Goal: Task Accomplishment & Management: Complete application form

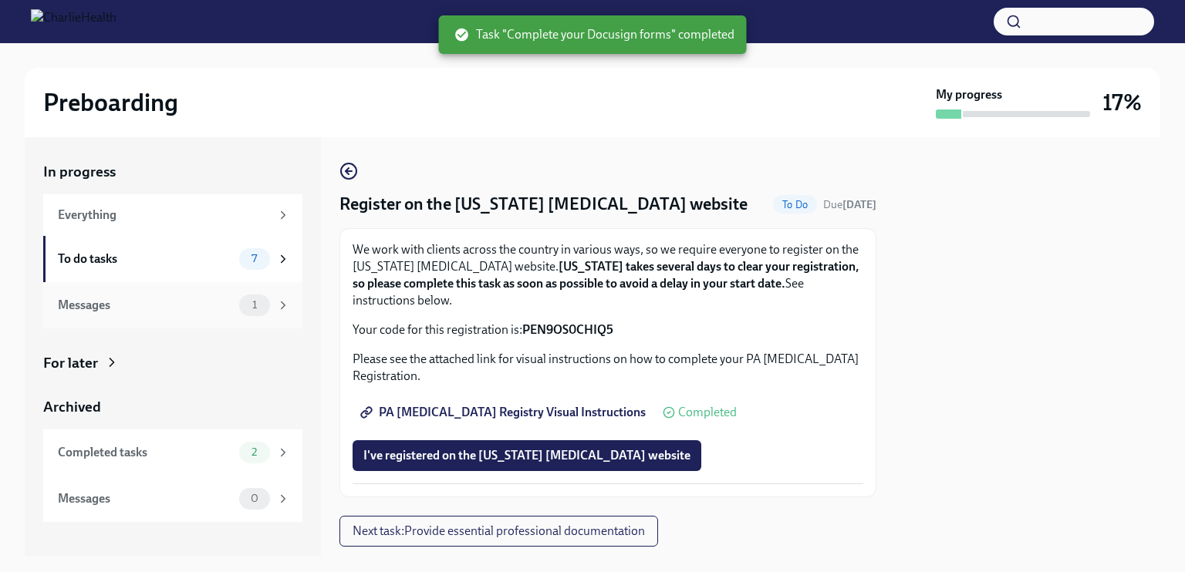
click at [197, 300] on div "Messages" at bounding box center [145, 305] width 175 height 17
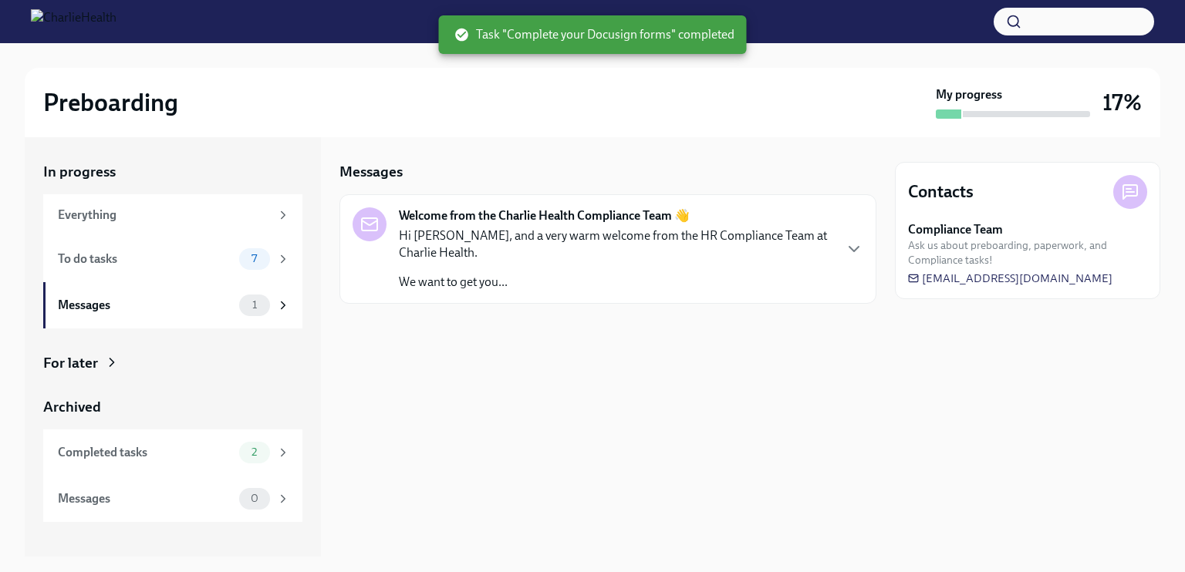
click at [545, 235] on p "Hi [PERSON_NAME], and a very warm welcome from the HR Compliance Team at Charli…" at bounding box center [616, 245] width 434 height 34
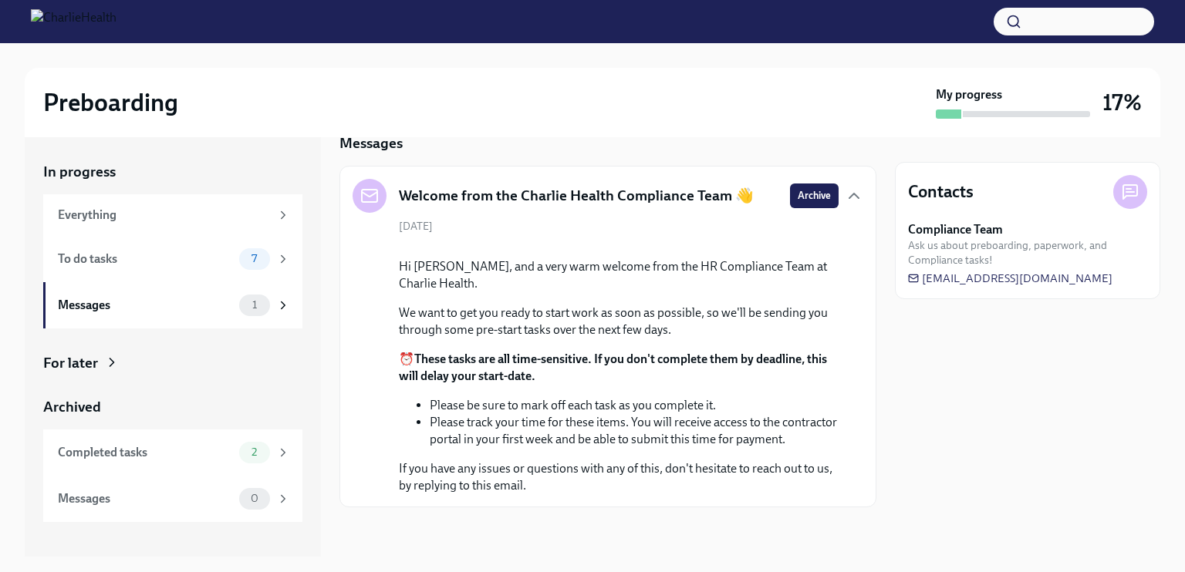
scroll to position [167, 0]
click at [184, 457] on div "Completed tasks" at bounding box center [145, 452] width 175 height 17
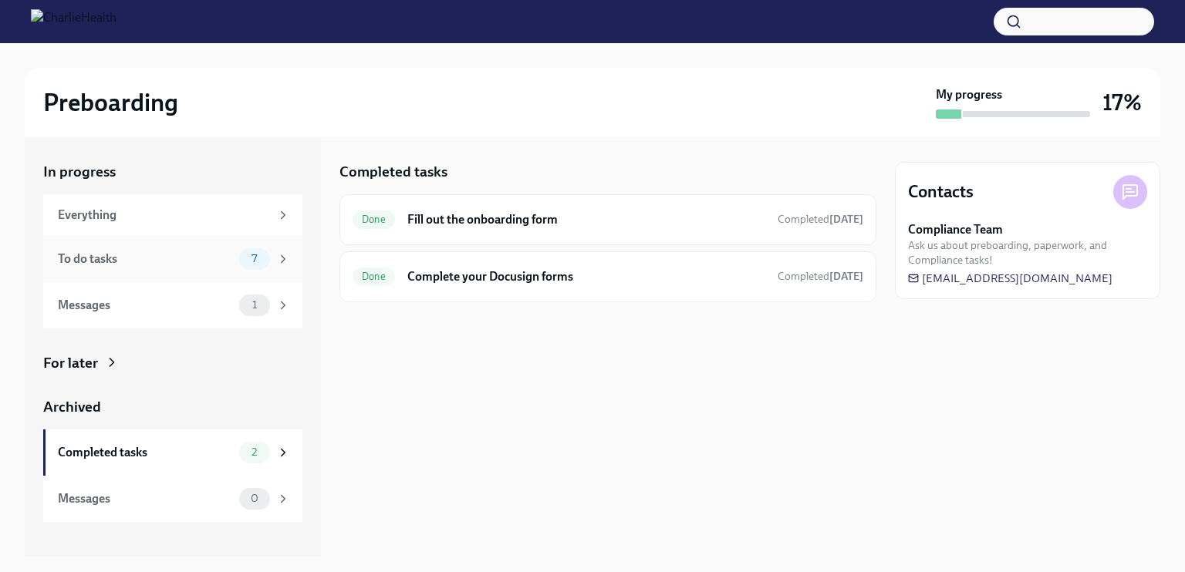
click at [150, 256] on div "To do tasks" at bounding box center [145, 259] width 175 height 17
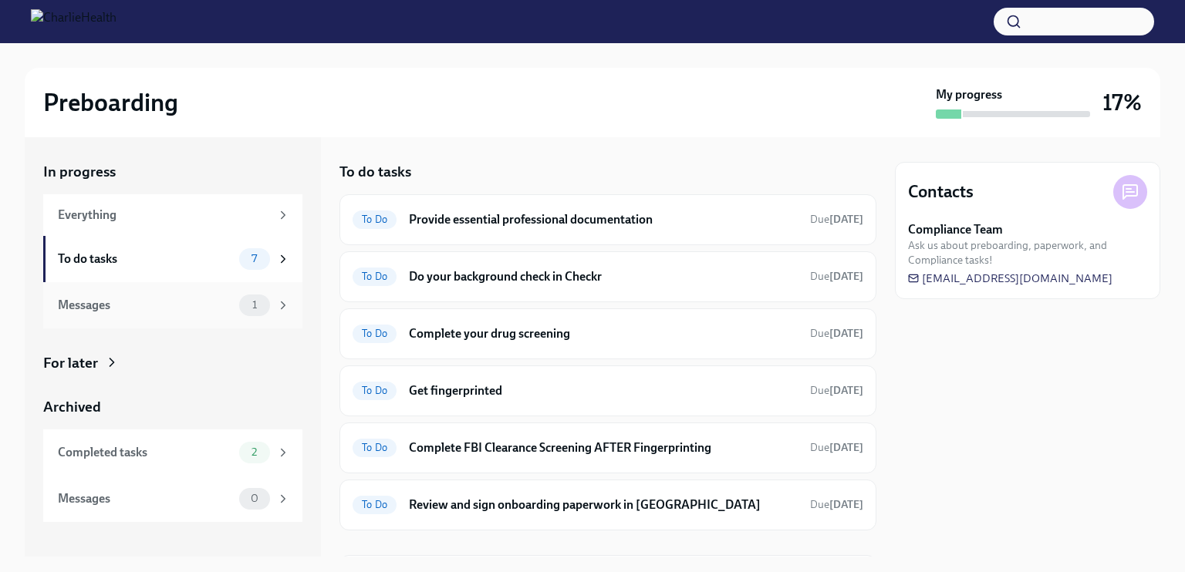
click at [194, 322] on div "Messages 1" at bounding box center [172, 305] width 259 height 46
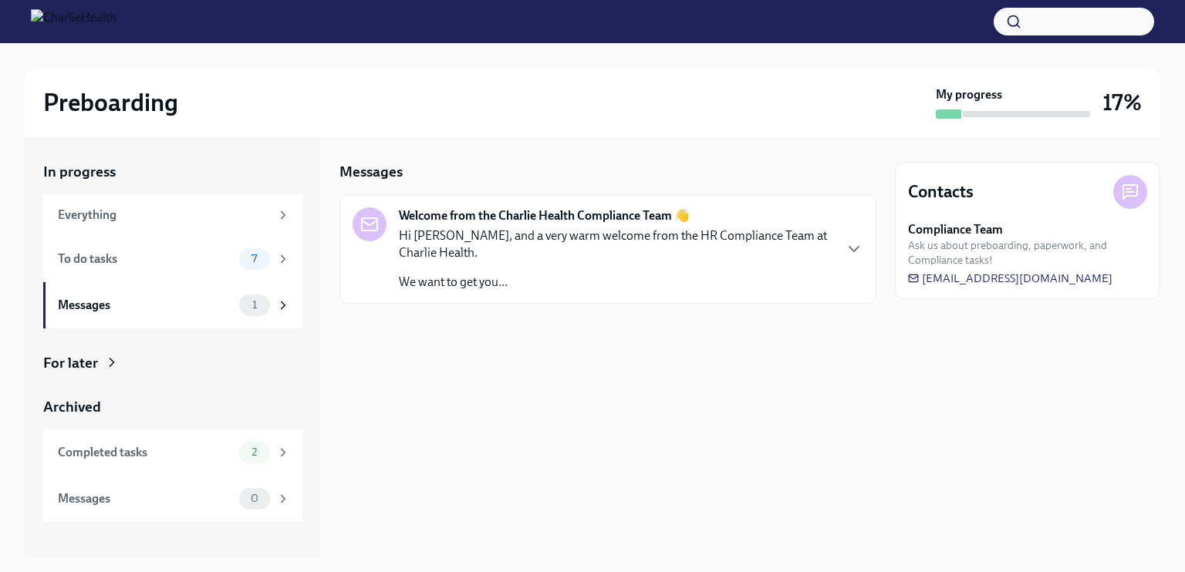
click at [380, 227] on div at bounding box center [370, 225] width 34 height 34
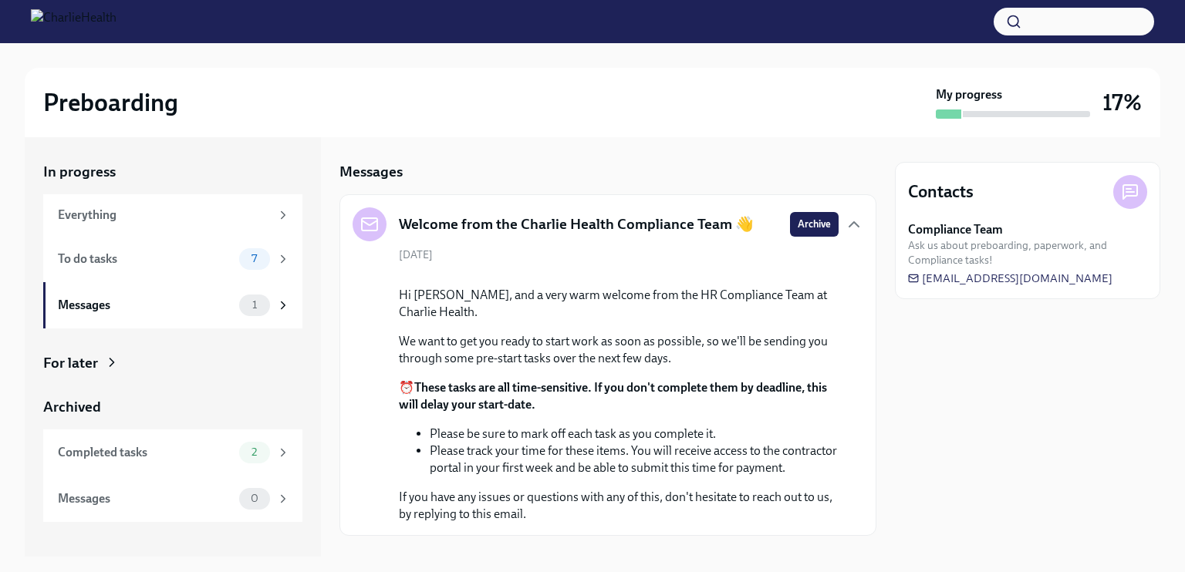
click at [380, 227] on div at bounding box center [370, 225] width 34 height 34
click at [654, 260] on div "[DATE] Hi [PERSON_NAME], and a very warm welcome from the HR Compliance Team at…" at bounding box center [608, 385] width 511 height 275
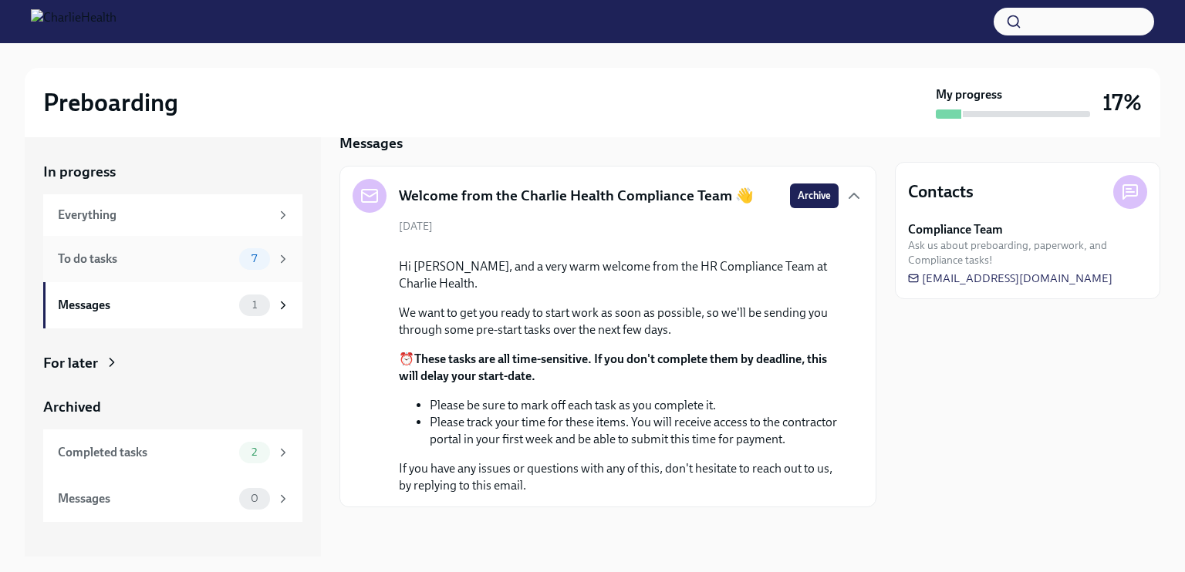
click at [125, 248] on div "To do tasks 7" at bounding box center [174, 259] width 232 height 22
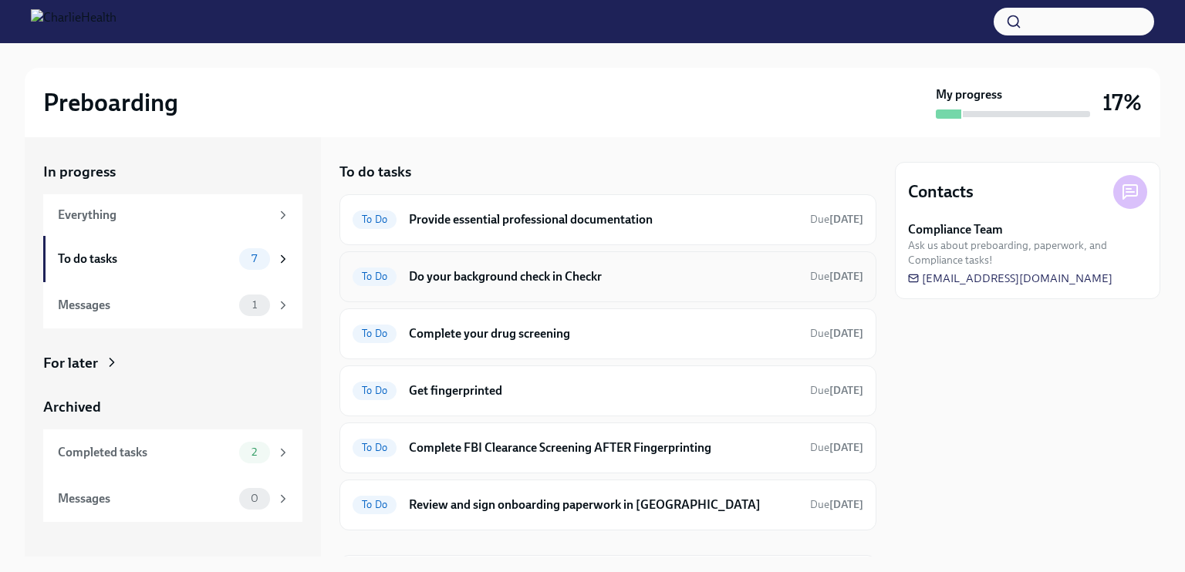
click at [508, 275] on h6 "Do your background check in Checkr" at bounding box center [603, 276] width 389 height 17
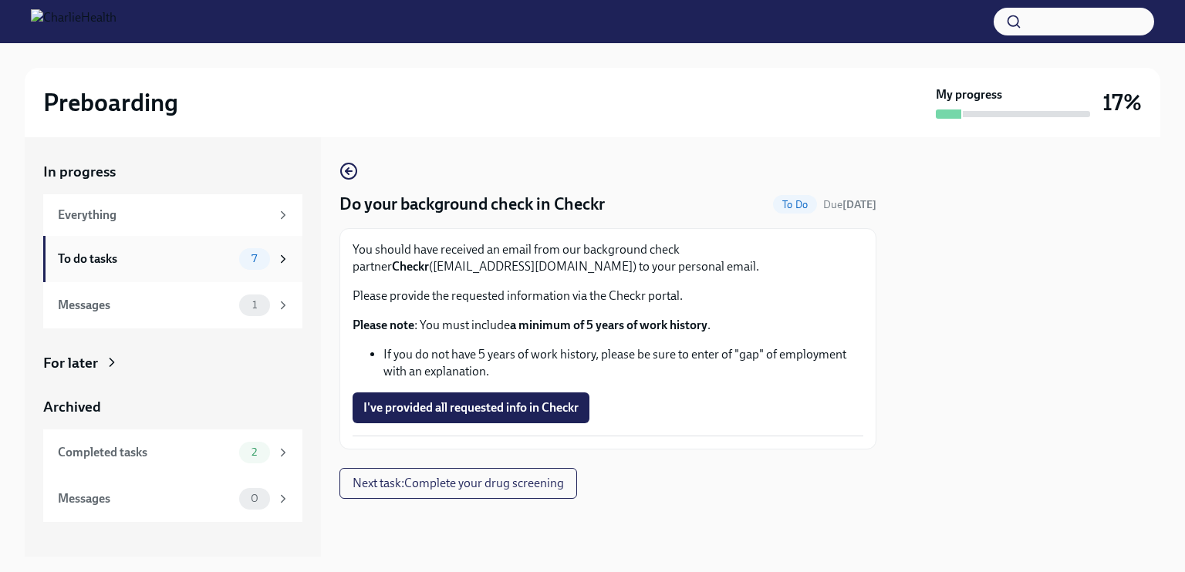
click at [166, 256] on div "To do tasks" at bounding box center [145, 259] width 175 height 17
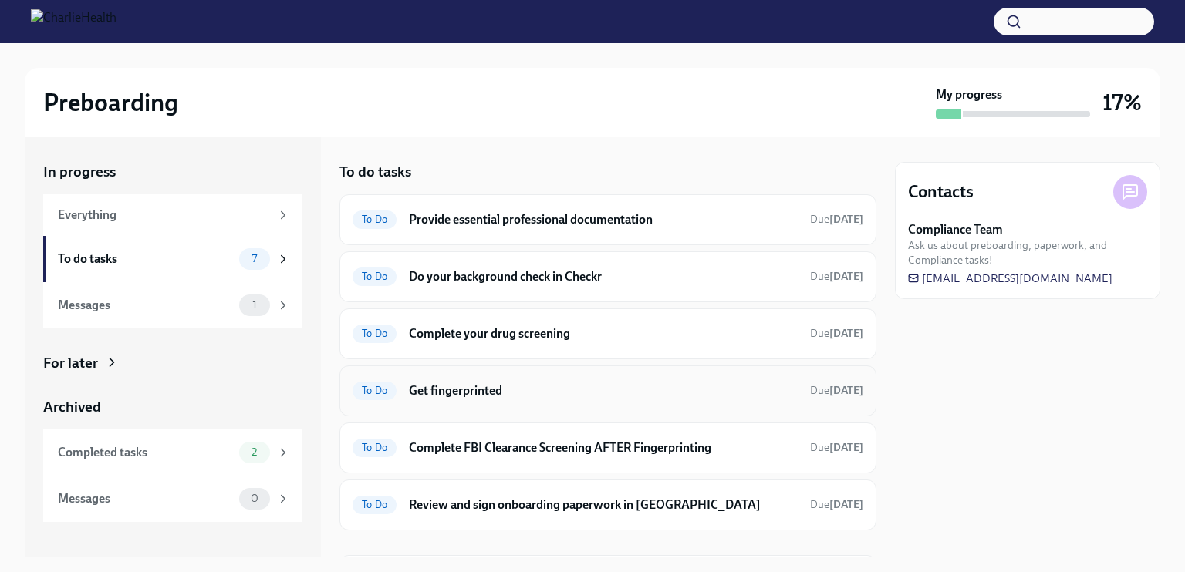
scroll to position [96, 0]
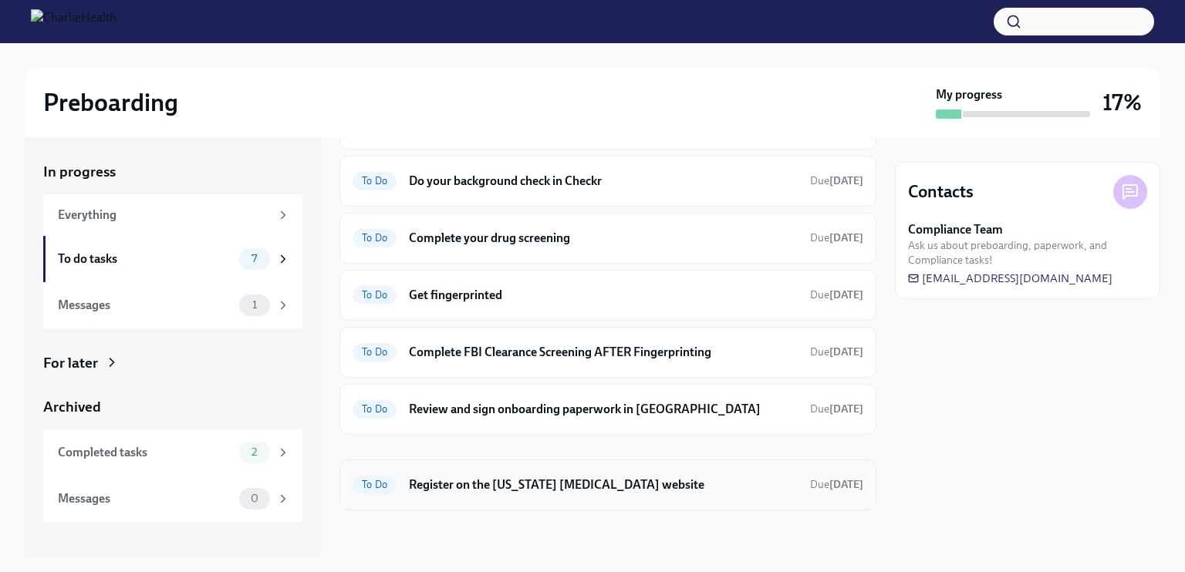
click at [631, 477] on h6 "Register on the [US_STATE] [MEDICAL_DATA] website" at bounding box center [603, 485] width 389 height 17
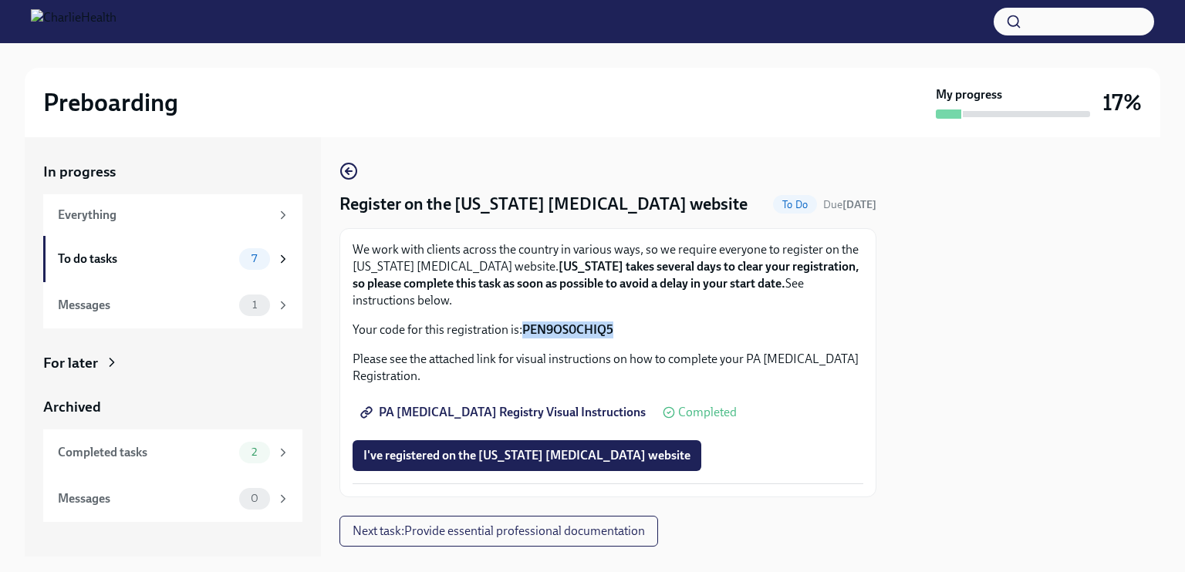
drag, startPoint x: 611, startPoint y: 327, endPoint x: 525, endPoint y: 328, distance: 85.6
click at [525, 328] on strong "PEN9OS0CHIQ5" at bounding box center [567, 329] width 91 height 15
copy strong "PEN9OS0CHIQ5"
click at [187, 262] on div "To do tasks" at bounding box center [145, 259] width 175 height 17
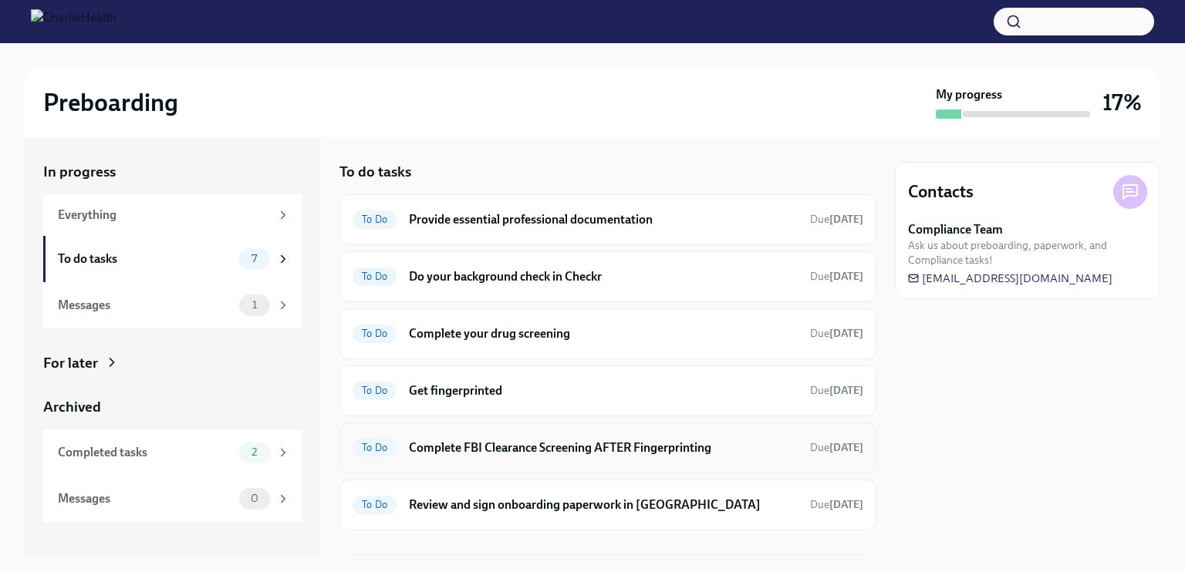
scroll to position [96, 0]
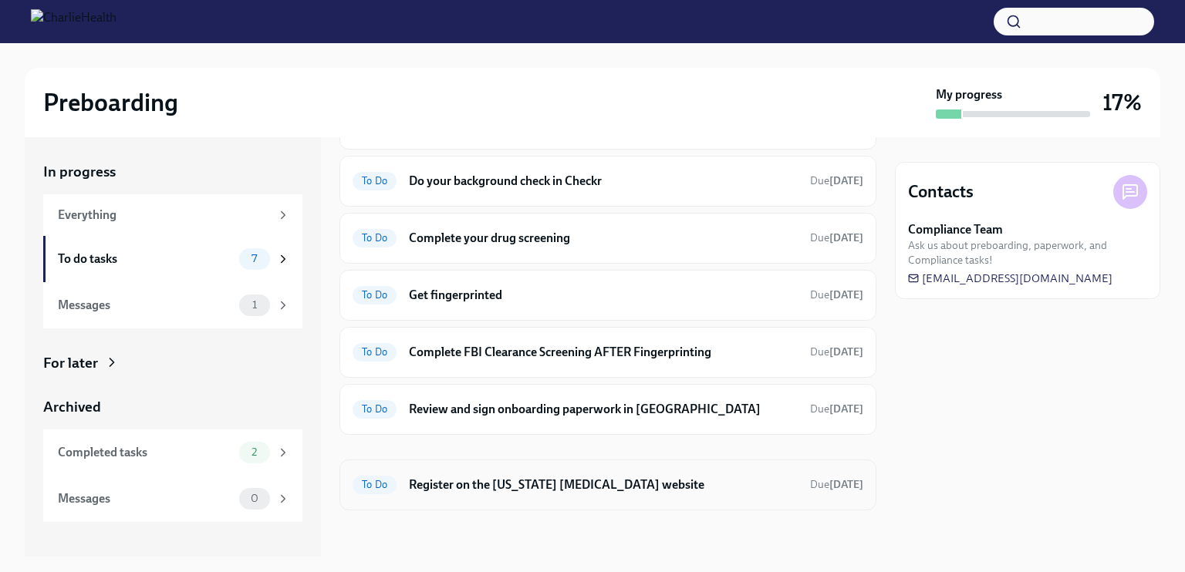
click at [373, 479] on span "To Do" at bounding box center [375, 485] width 44 height 12
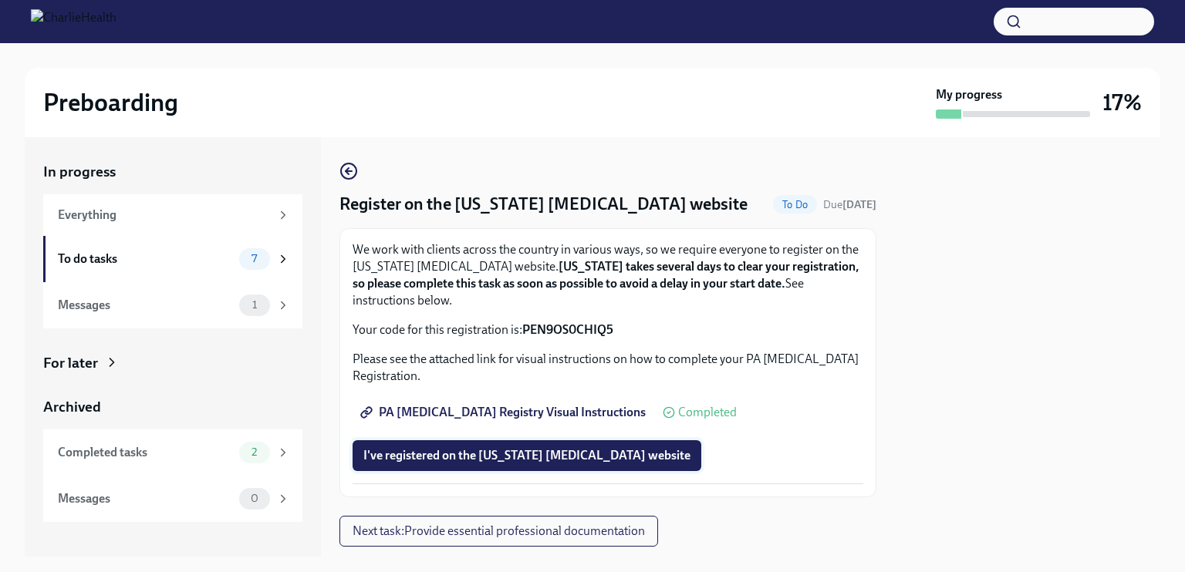
click at [614, 458] on span "I've registered on the [US_STATE] [MEDICAL_DATA] website" at bounding box center [526, 455] width 327 height 15
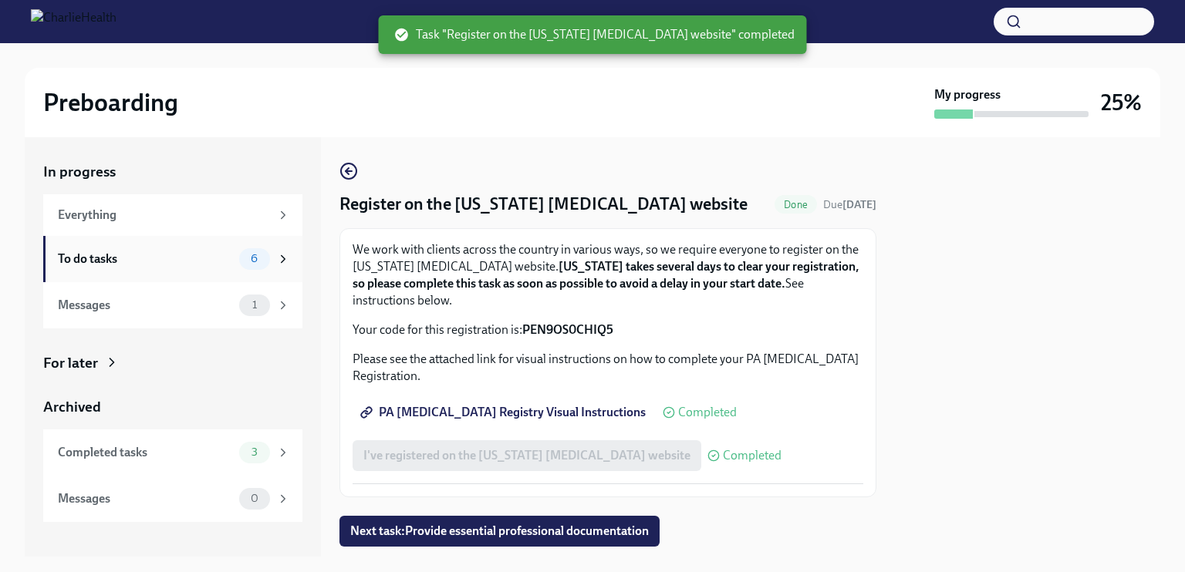
click at [213, 260] on div "To do tasks" at bounding box center [145, 259] width 175 height 17
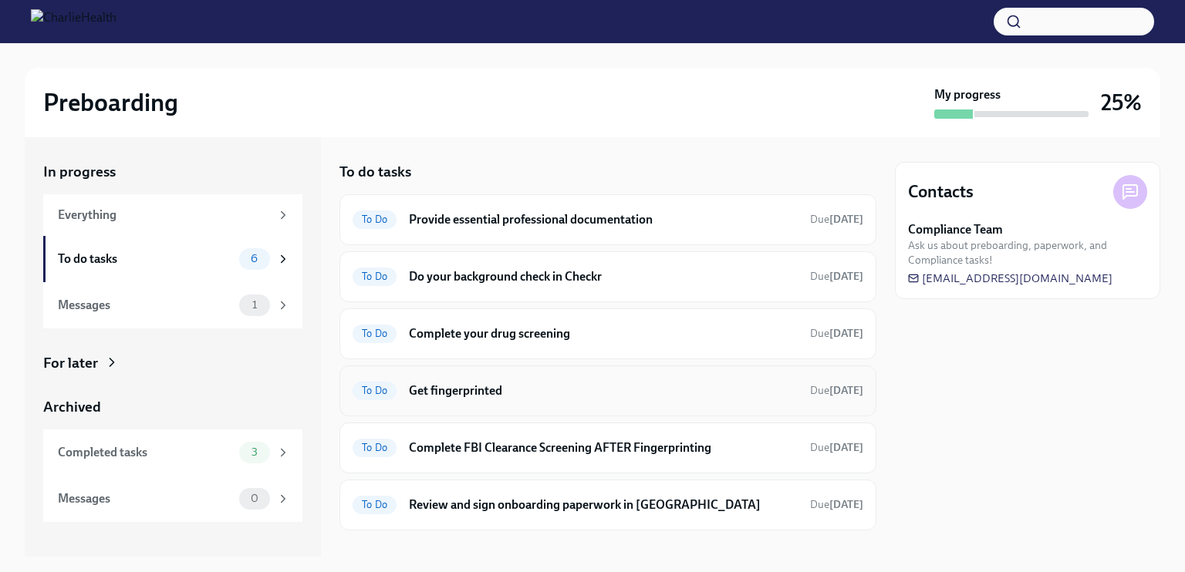
click at [623, 387] on h6 "Get fingerprinted" at bounding box center [603, 391] width 389 height 17
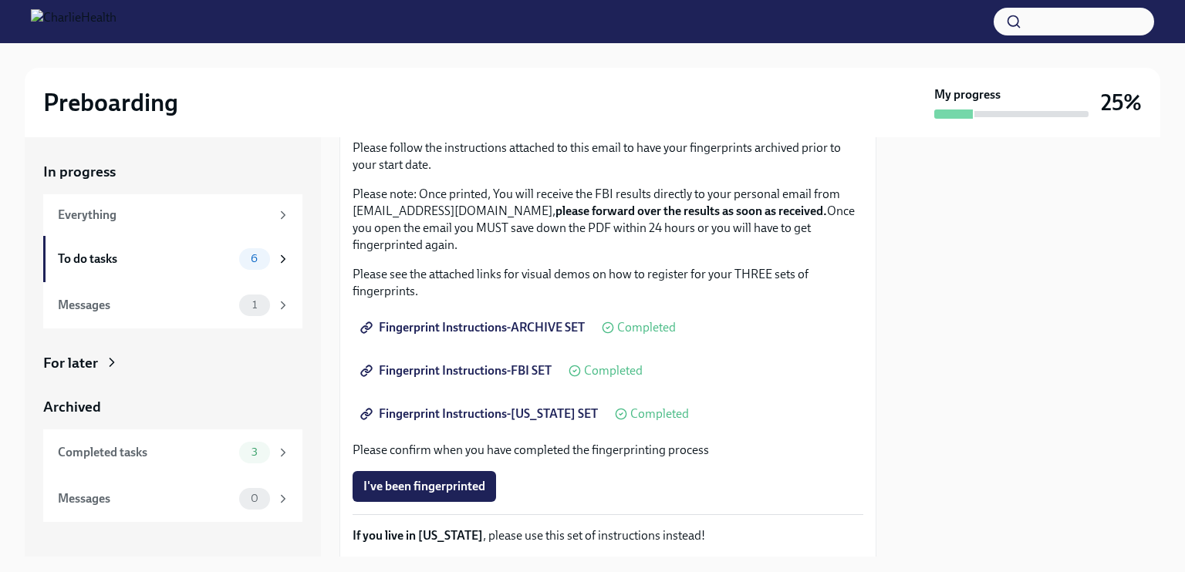
scroll to position [76, 0]
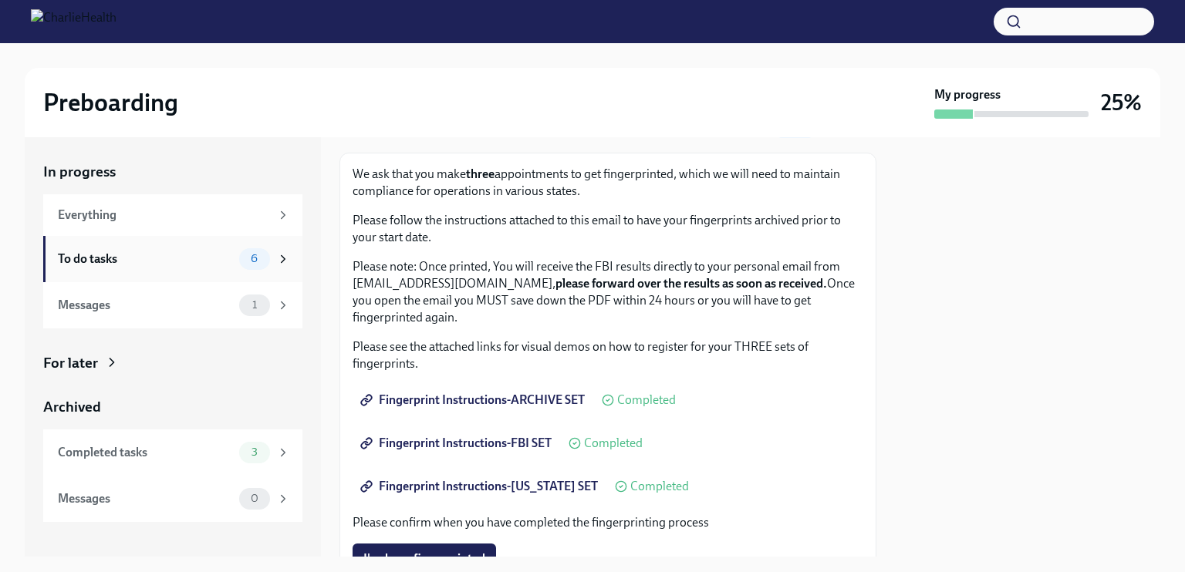
click at [194, 258] on div "To do tasks" at bounding box center [145, 259] width 175 height 17
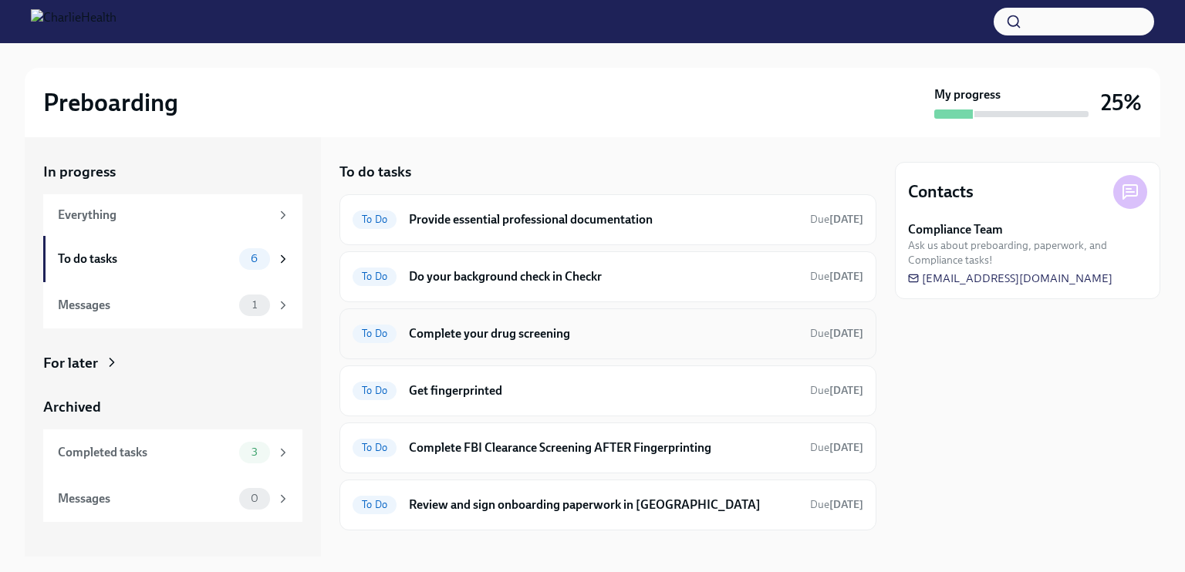
click at [626, 326] on h6 "Complete your drug screening" at bounding box center [603, 334] width 389 height 17
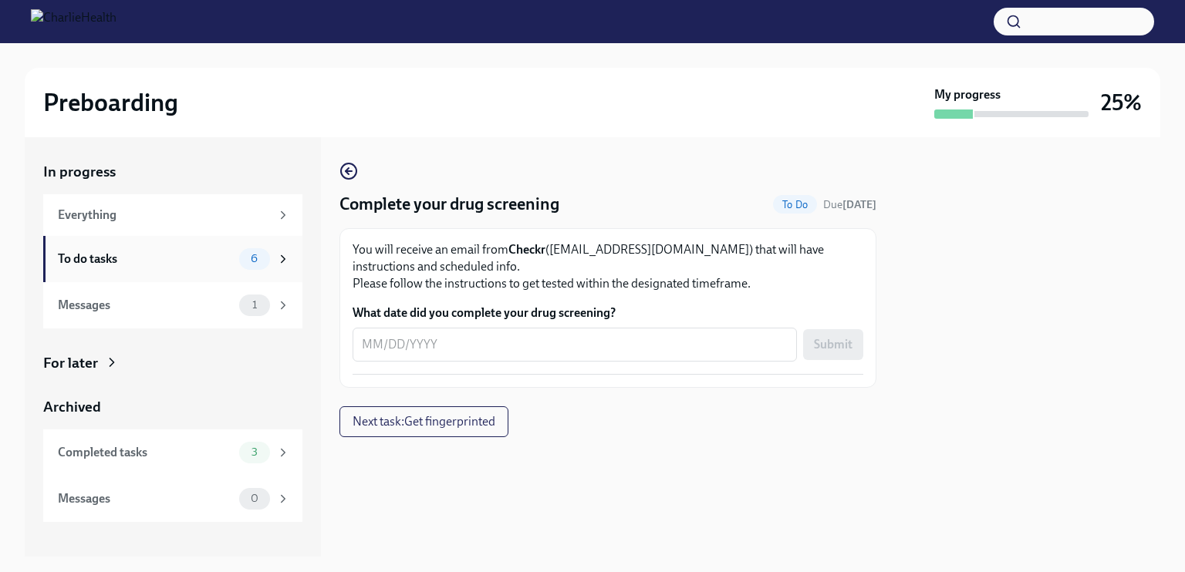
click at [176, 260] on div "To do tasks" at bounding box center [145, 259] width 175 height 17
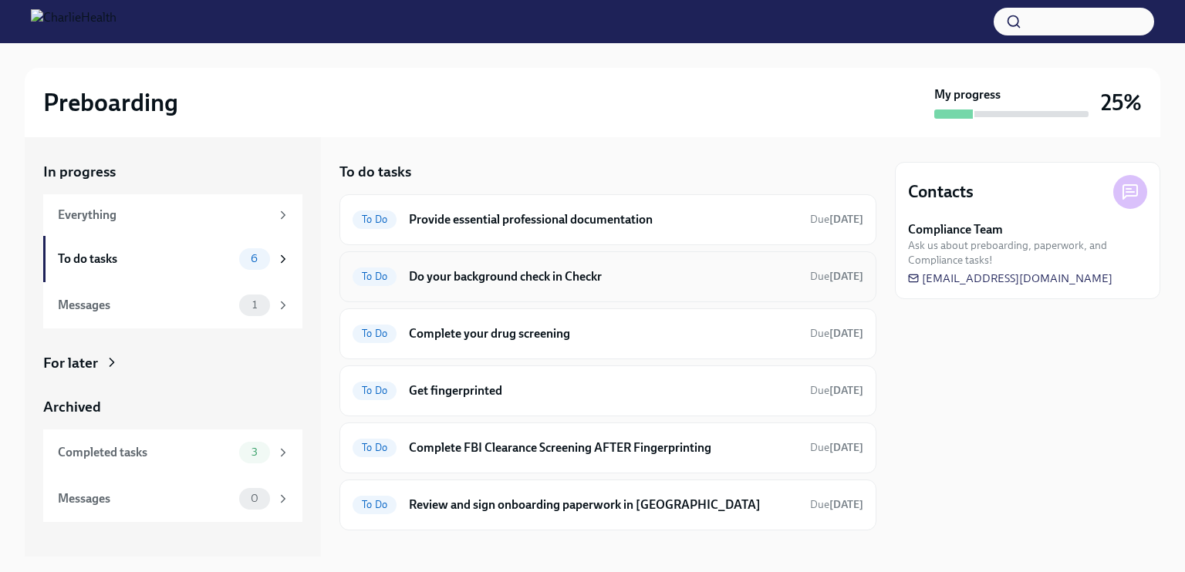
click at [472, 275] on h6 "Do your background check in Checkr" at bounding box center [603, 276] width 389 height 17
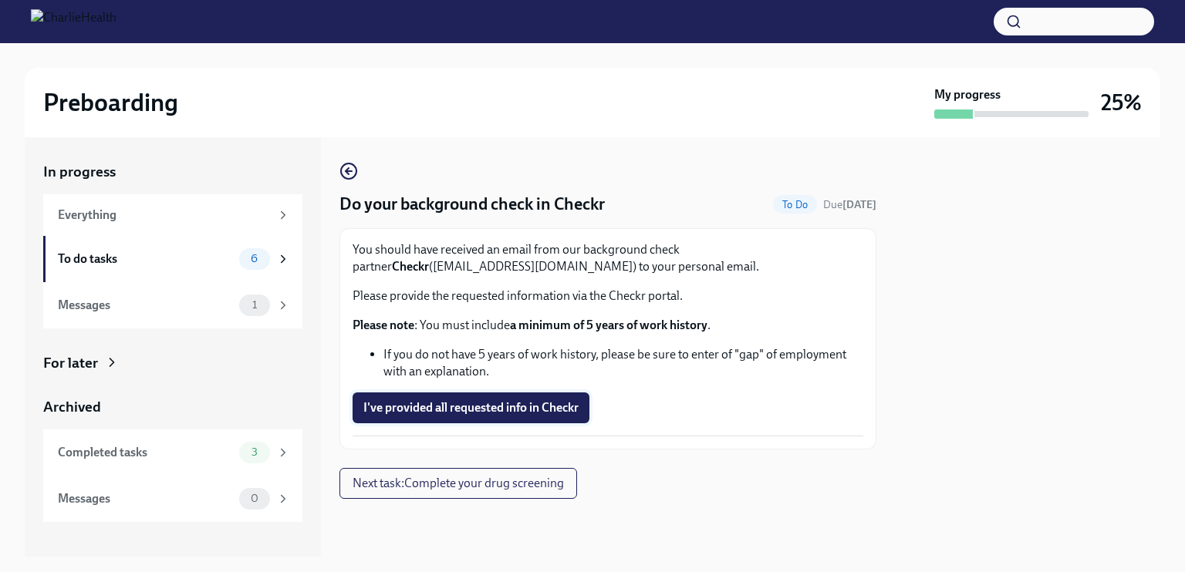
click at [499, 406] on span "I've provided all requested info in Checkr" at bounding box center [470, 407] width 215 height 15
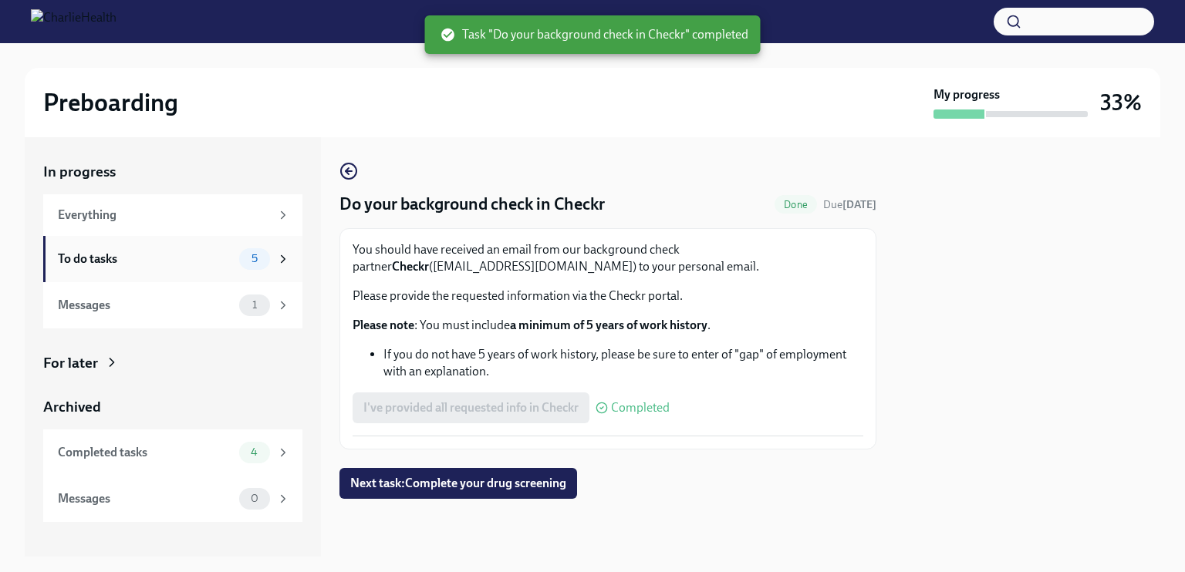
click at [167, 259] on div "To do tasks" at bounding box center [145, 259] width 175 height 17
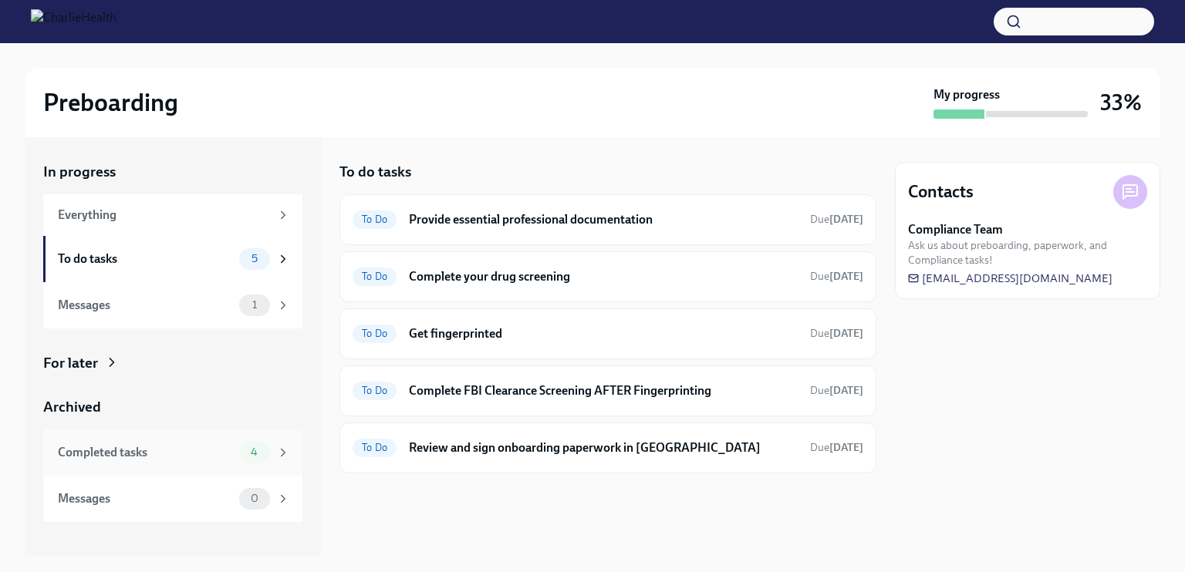
click at [231, 457] on div "Completed tasks" at bounding box center [145, 452] width 175 height 17
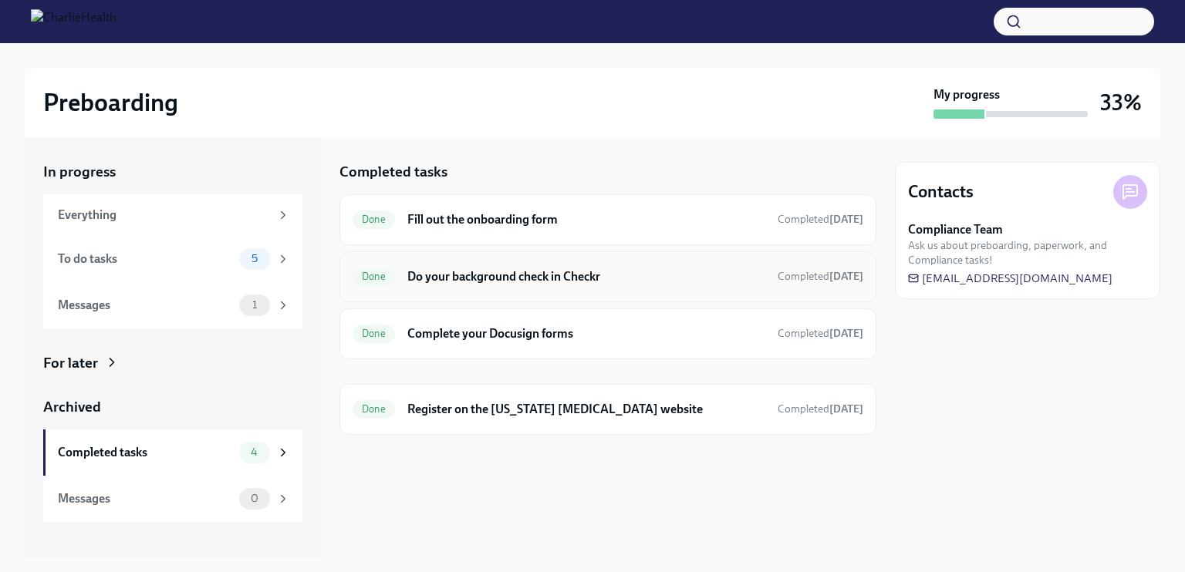
click at [521, 275] on h6 "Do your background check in Checkr" at bounding box center [586, 276] width 358 height 17
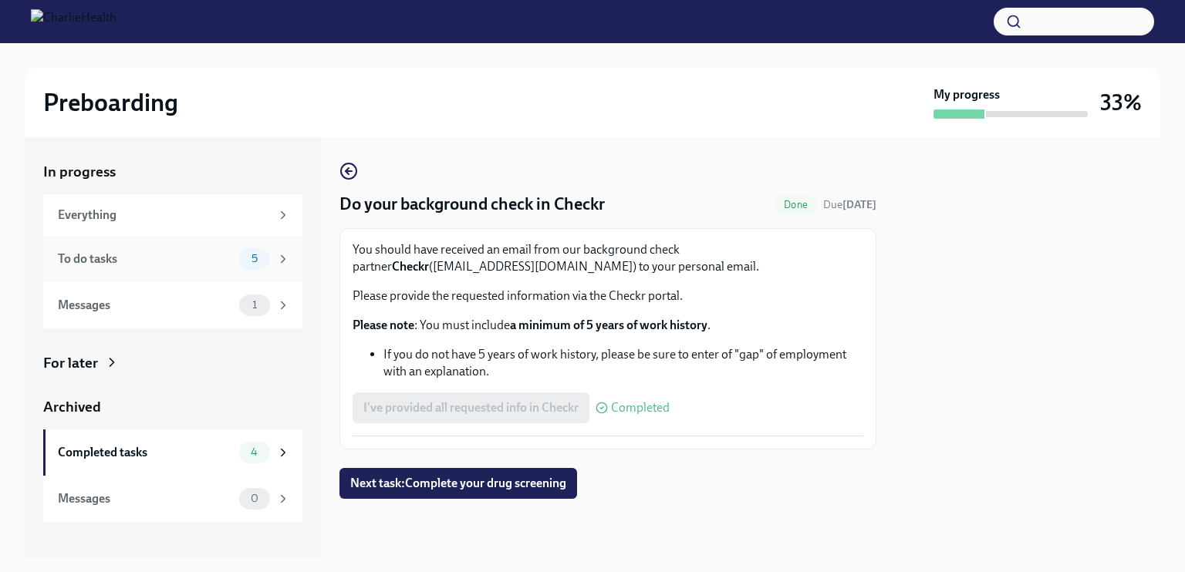
click at [213, 255] on div "To do tasks" at bounding box center [145, 259] width 175 height 17
